Goal: Task Accomplishment & Management: Complete application form

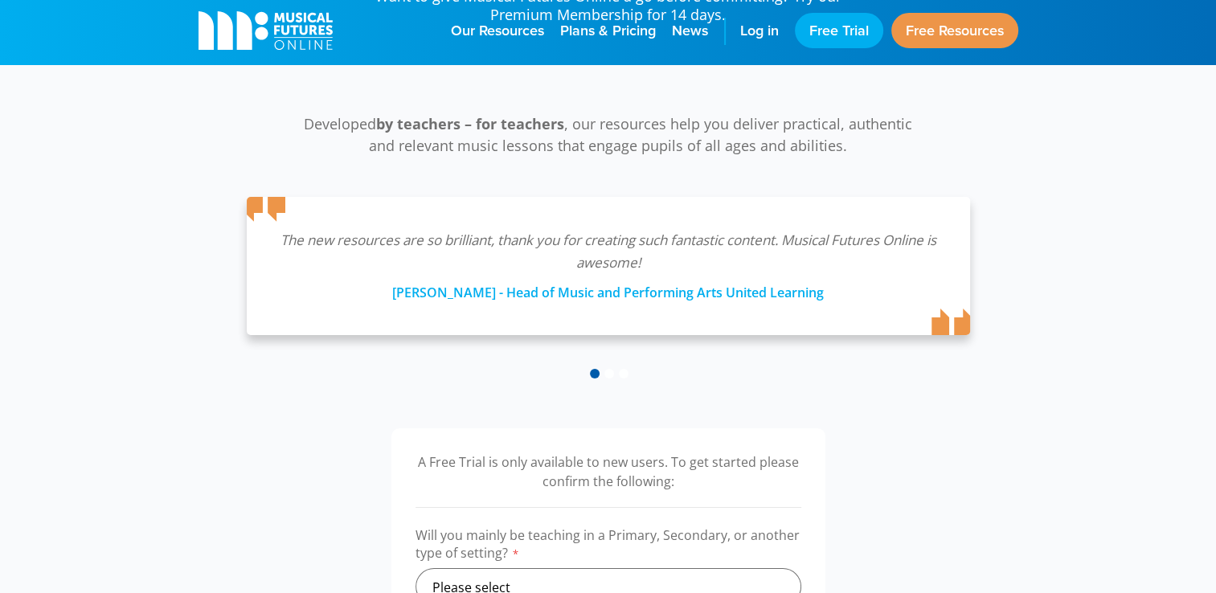
scroll to position [402, 0]
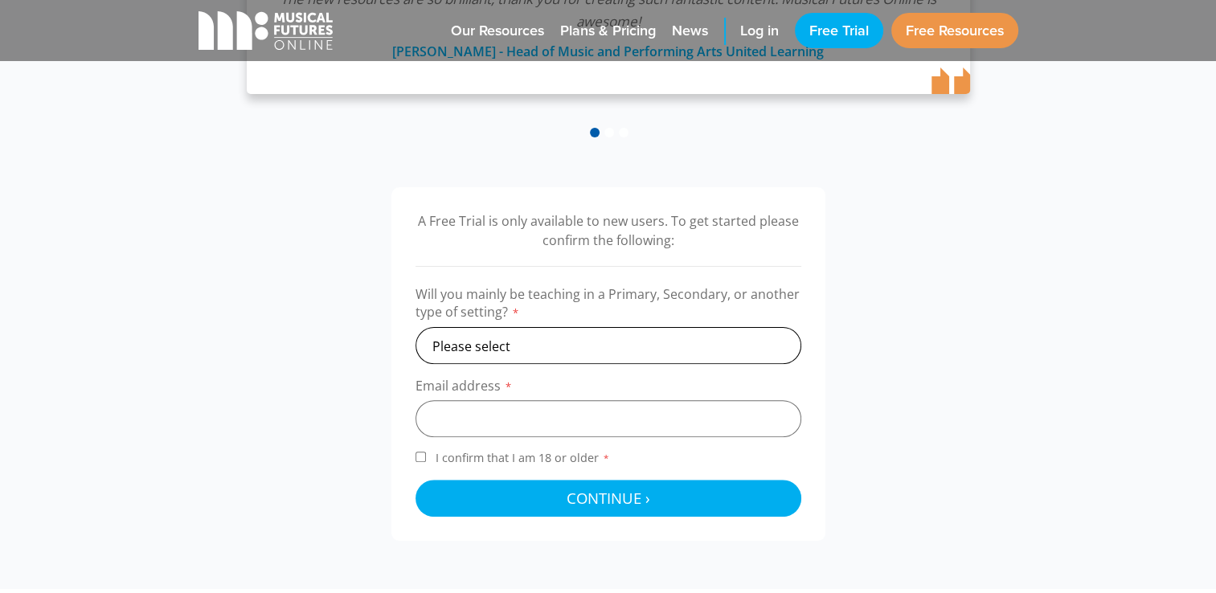
click at [511, 343] on select "Please select Primary Secondary Other" at bounding box center [609, 345] width 386 height 37
select select "secondary"
click at [416, 327] on select "Please select Primary Secondary Other" at bounding box center [609, 345] width 386 height 37
click at [498, 424] on input "email" at bounding box center [609, 418] width 386 height 37
type input "[PERSON_NAME][EMAIL_ADDRESS][DOMAIN_NAME]"
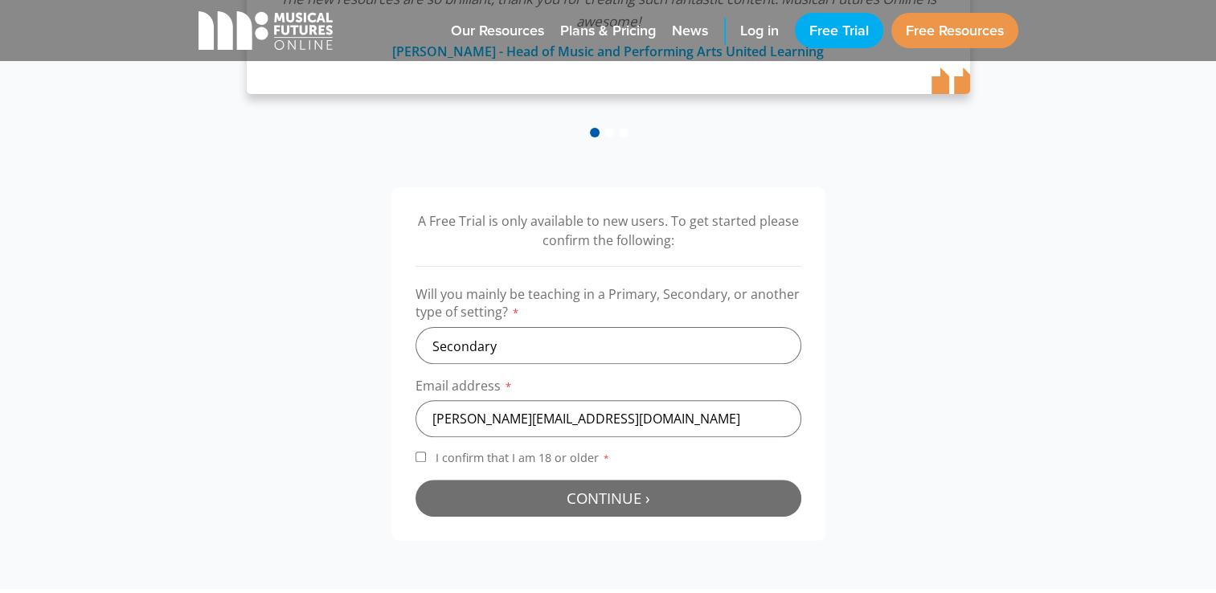
click at [617, 507] on span "Continue ›" at bounding box center [609, 498] width 84 height 20
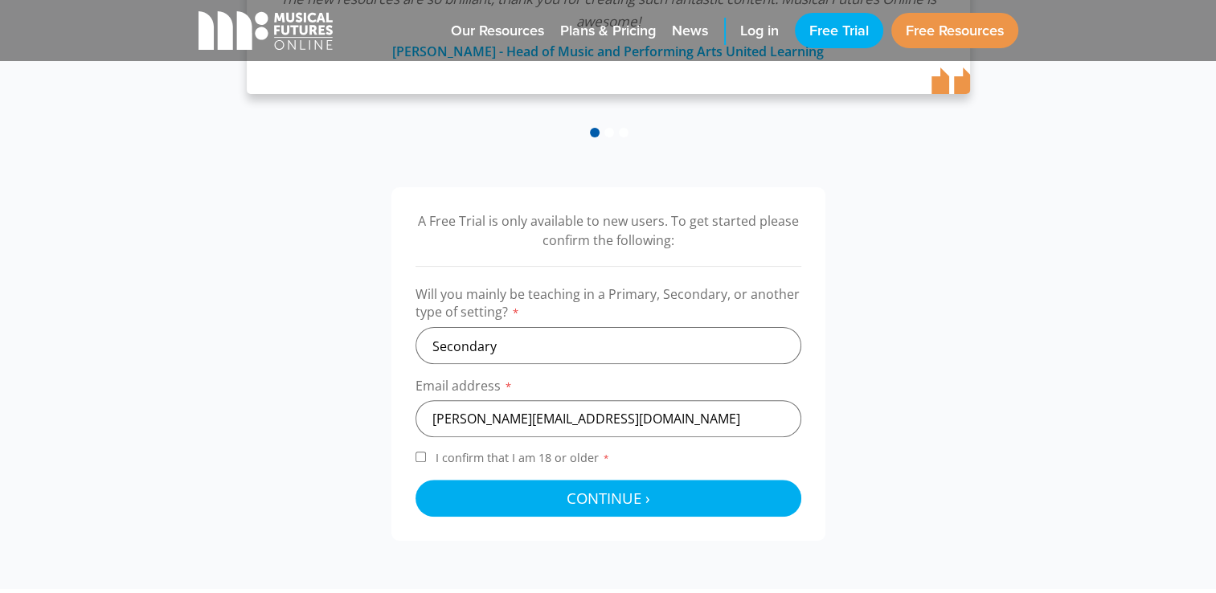
click at [427, 461] on label "I confirm that I am 18 or older *" at bounding box center [609, 461] width 386 height 22
click at [426, 461] on input "I confirm that I am 18 or older *" at bounding box center [421, 457] width 10 height 10
checkbox input "true"
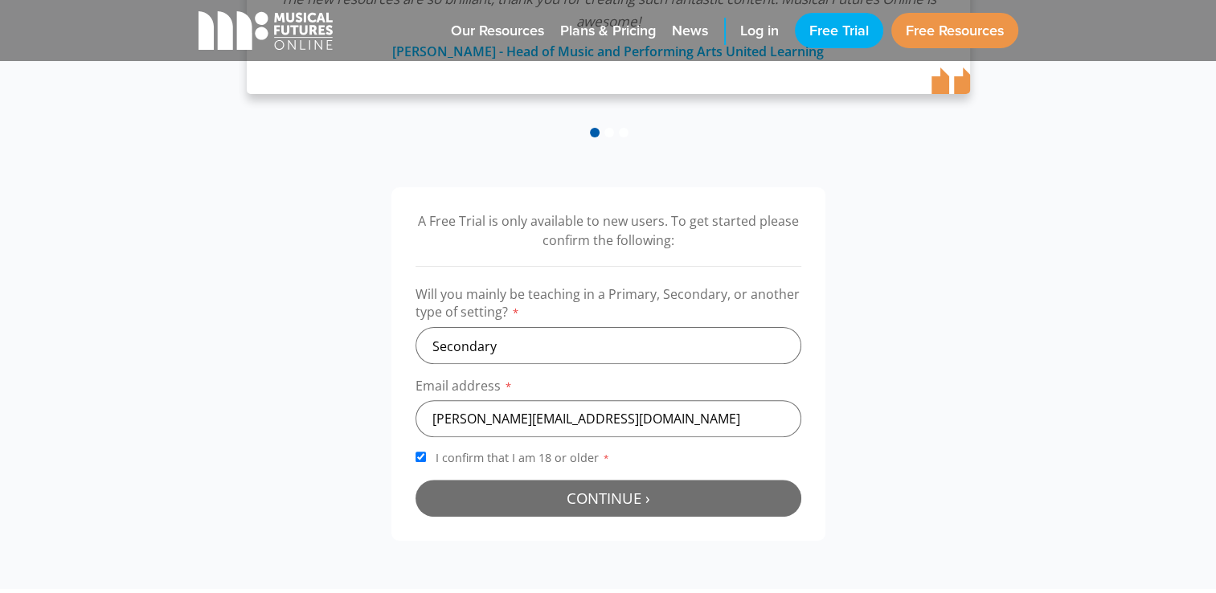
click at [576, 482] on button "Continue › Checking your details..." at bounding box center [609, 498] width 386 height 37
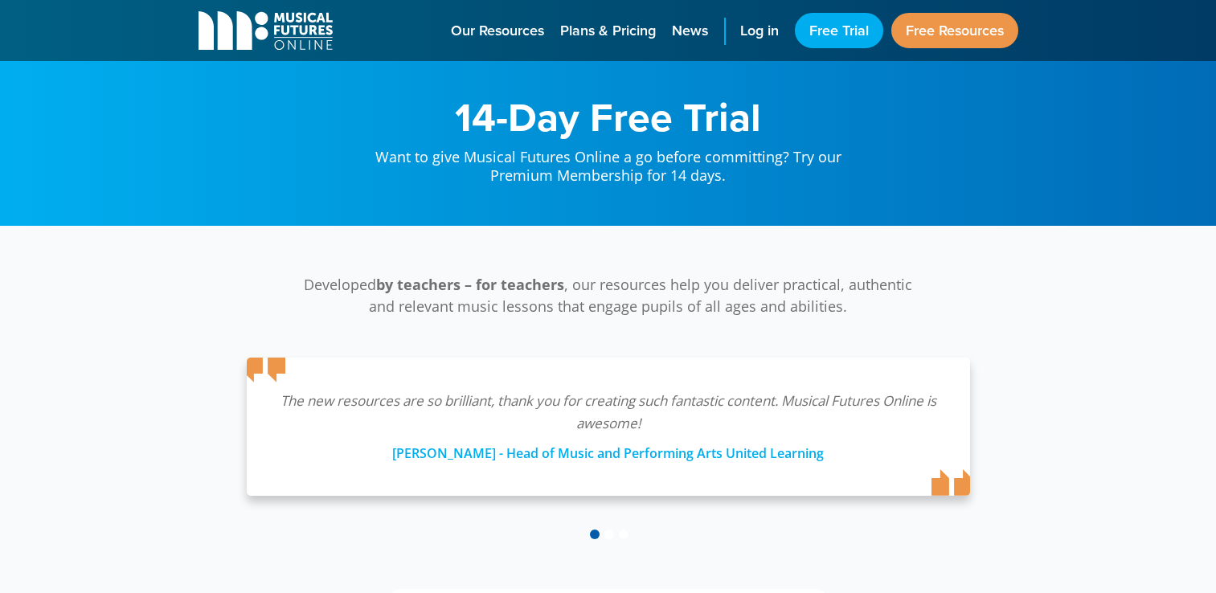
scroll to position [525, 0]
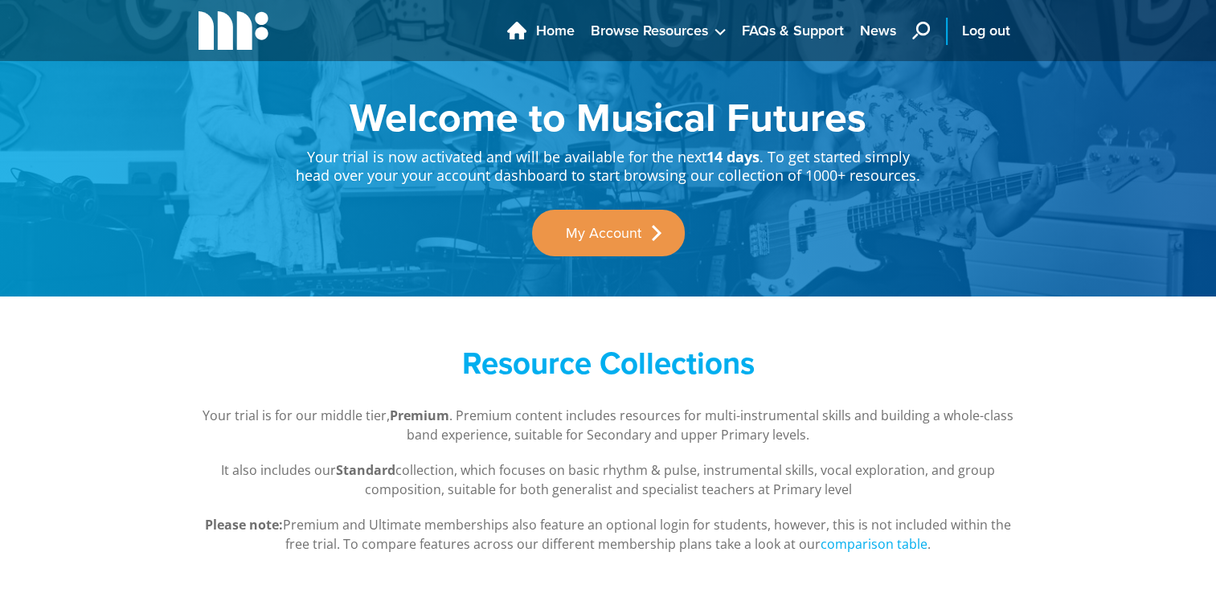
click at [920, 22] on icon "main navigation" at bounding box center [921, 31] width 18 height 18
click at [924, 27] on icon "main navigation" at bounding box center [921, 31] width 18 height 18
